Goal: Find specific page/section: Find specific page/section

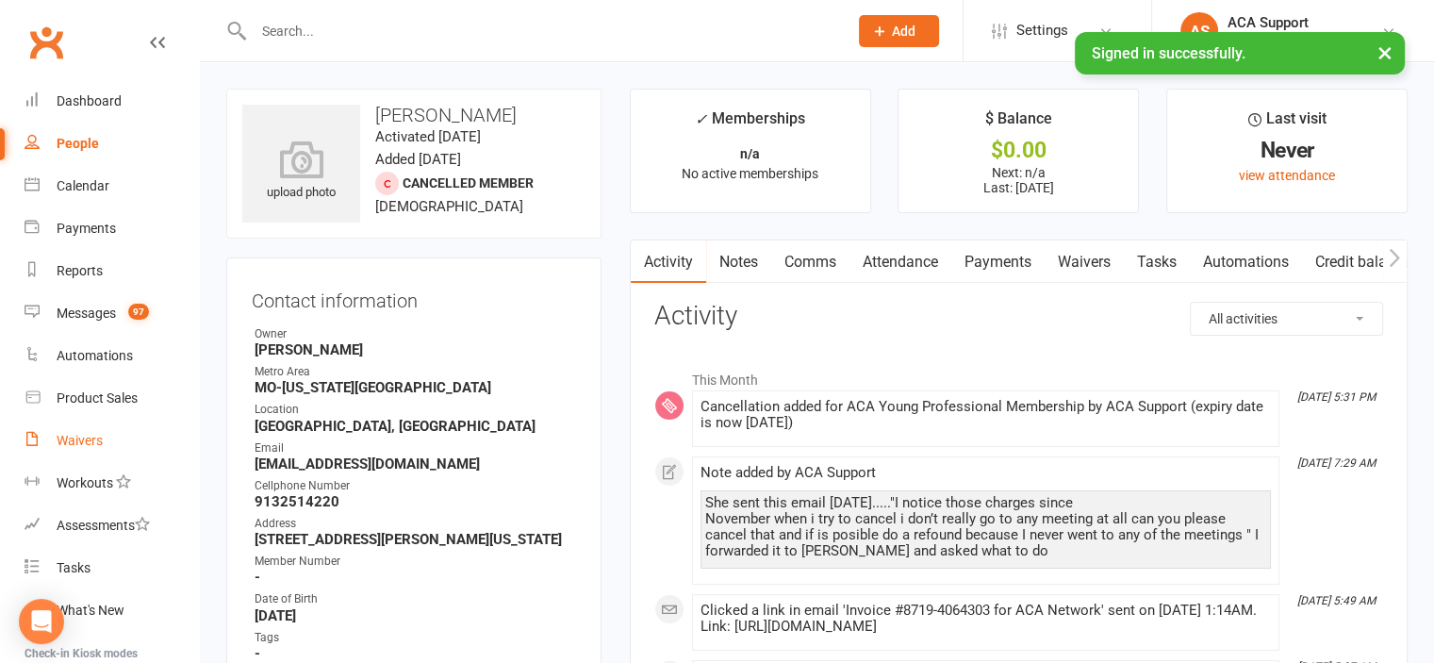
click at [71, 435] on div "Waivers" at bounding box center [80, 440] width 46 height 15
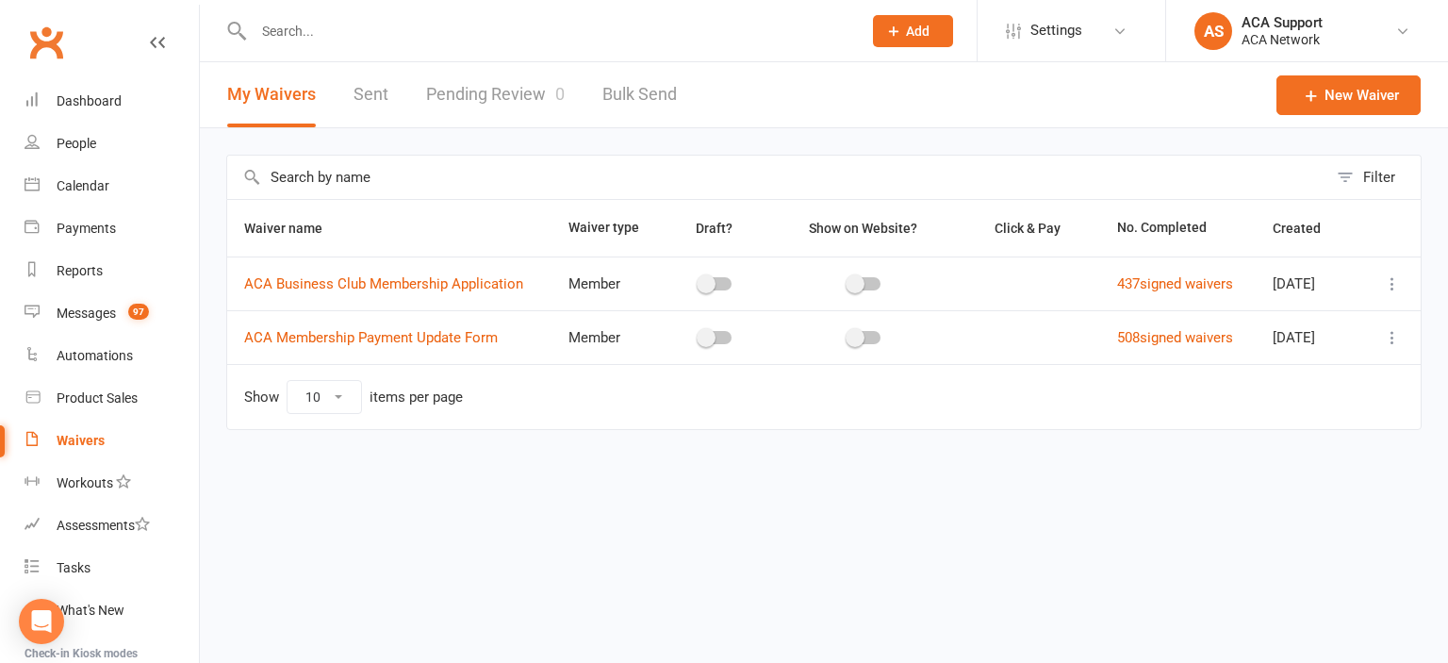
click at [490, 97] on link "Pending Review 0" at bounding box center [495, 94] width 139 height 65
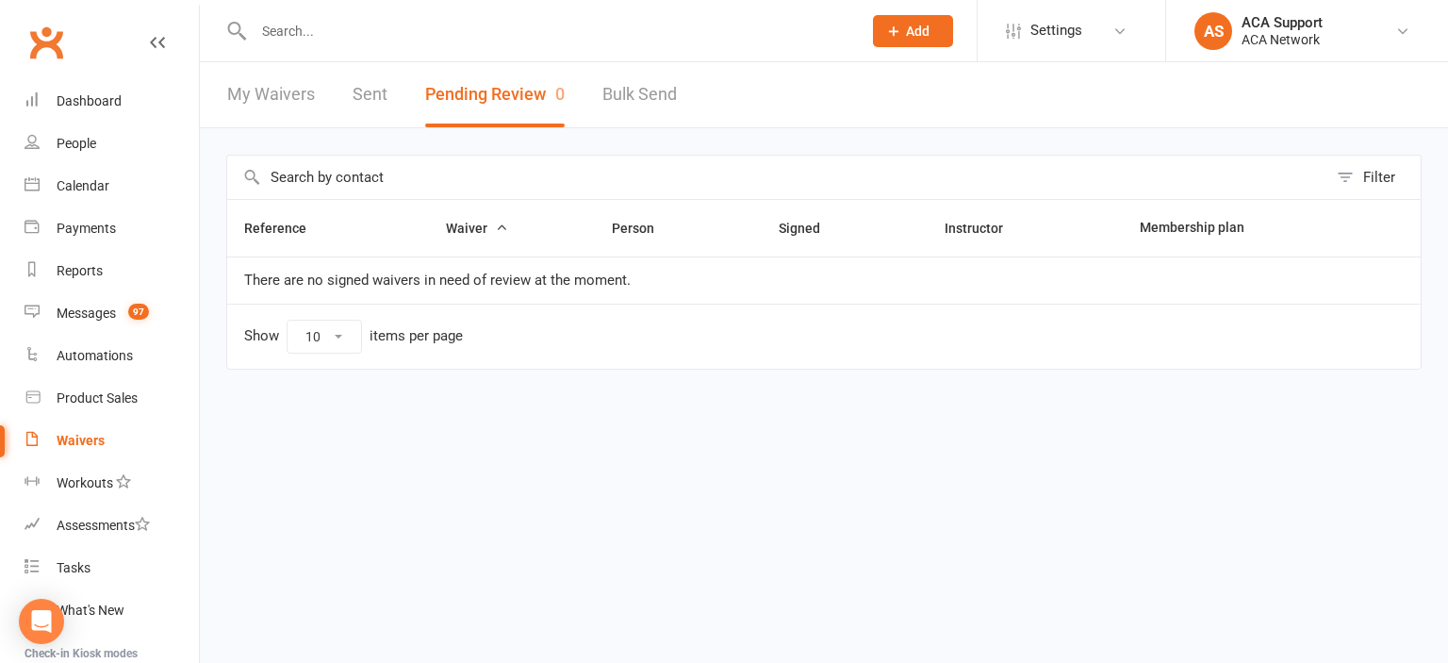
click at [271, 90] on link "My Waivers" at bounding box center [271, 94] width 88 height 65
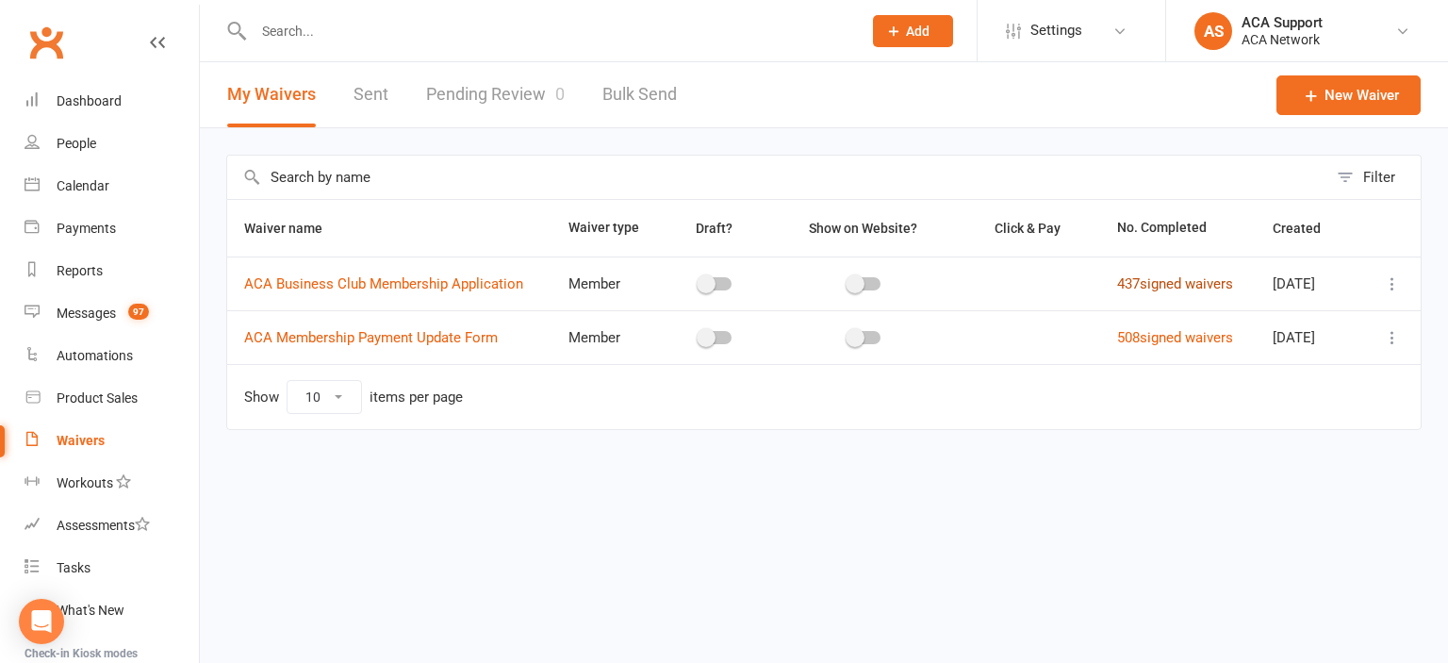
click at [1155, 281] on link "437 signed waivers" at bounding box center [1175, 283] width 116 height 17
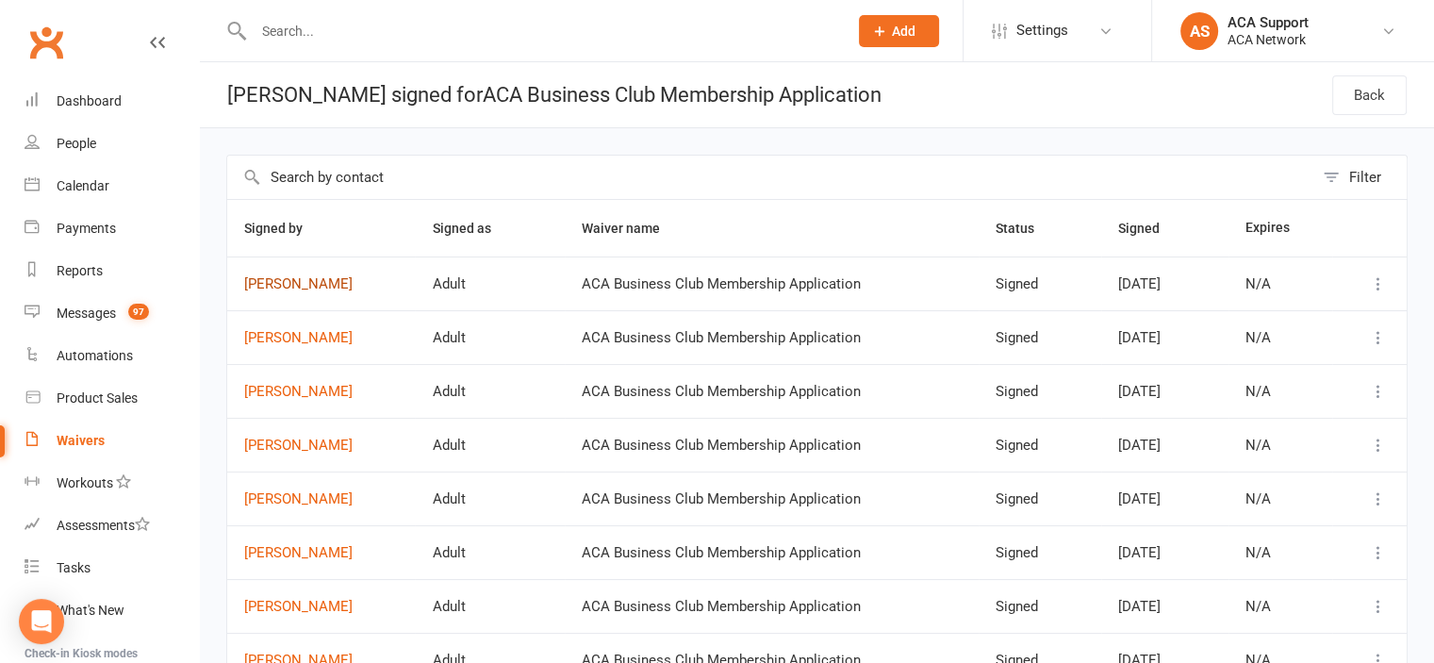
click at [294, 282] on link "[PERSON_NAME]" at bounding box center [321, 284] width 154 height 16
